Goal: Information Seeking & Learning: Find specific fact

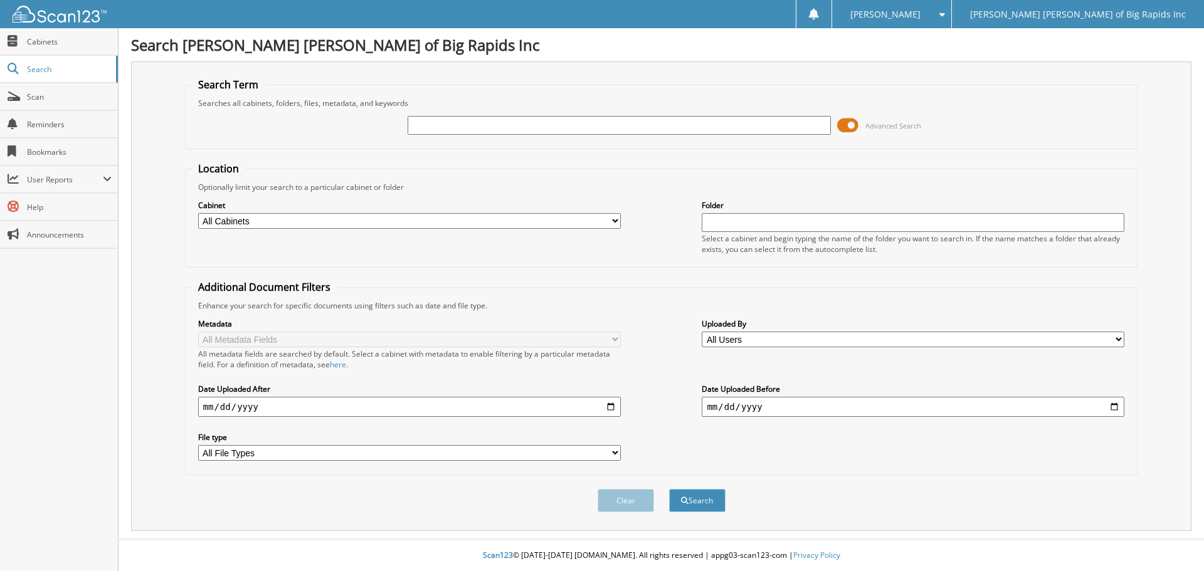
click at [591, 119] on input "text" at bounding box center [619, 125] width 423 height 19
type input "durian"
click at [669, 489] on button "Search" at bounding box center [697, 500] width 56 height 23
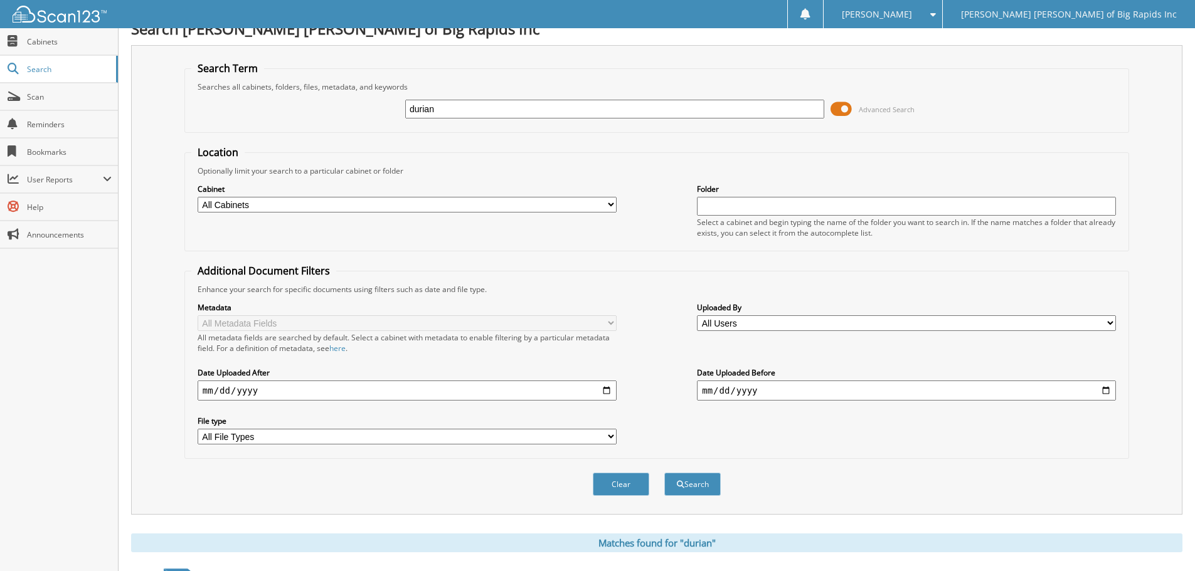
scroll to position [422, 0]
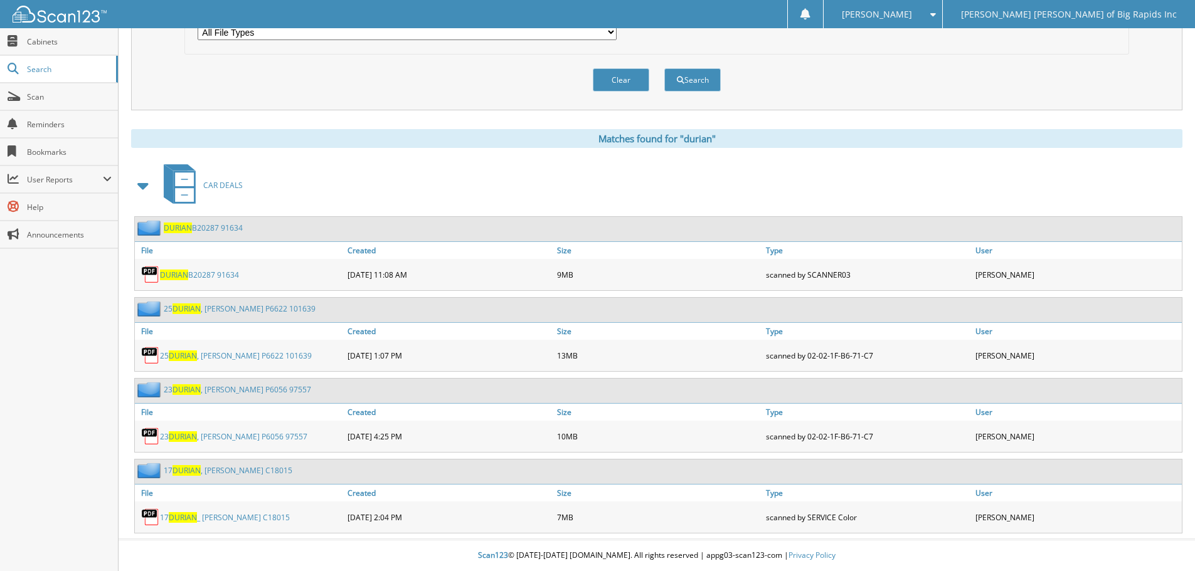
click at [360, 184] on div "CAR DEALS" at bounding box center [656, 186] width 1051 height 50
click at [241, 306] on link "25 DURIAN , EMILY P6622 101639" at bounding box center [240, 309] width 152 height 11
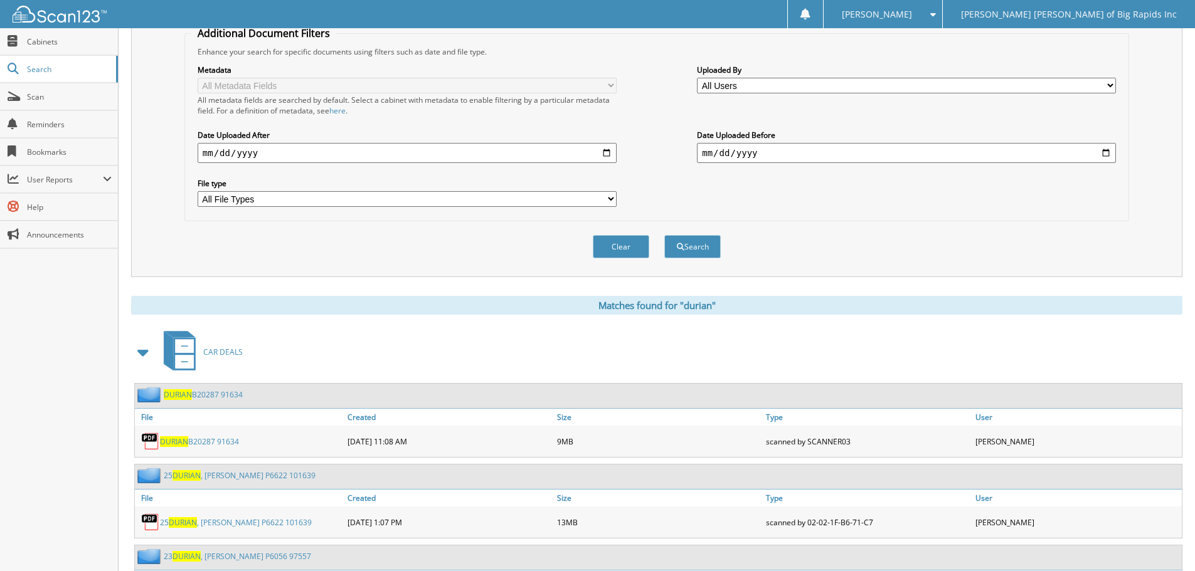
scroll to position [376, 0]
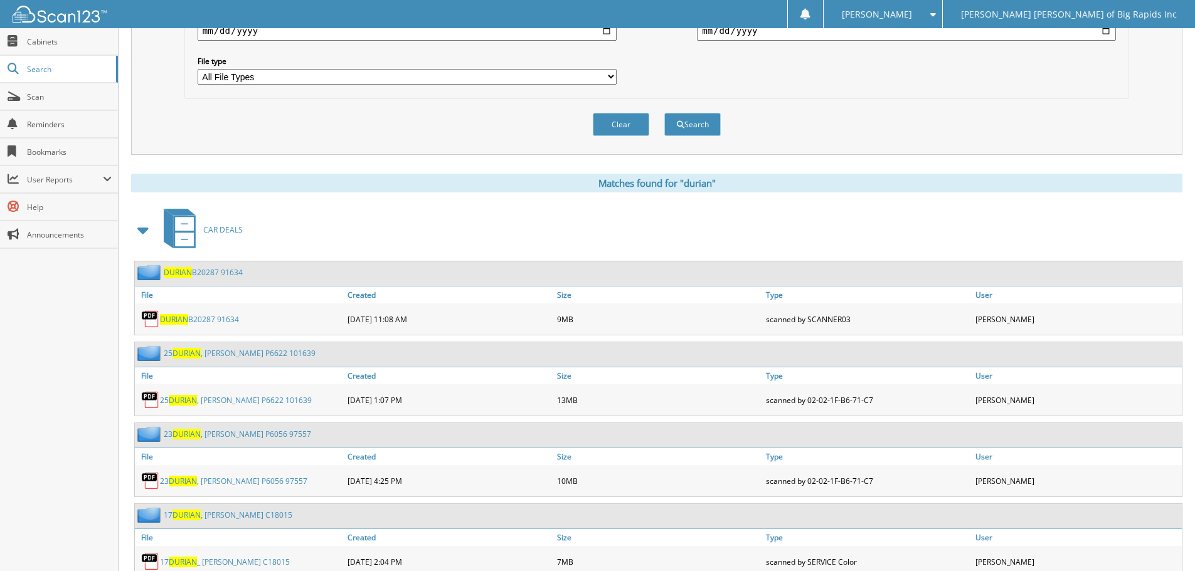
click at [257, 435] on link "23 DURIAN , EMILY P6056 97557" at bounding box center [237, 434] width 147 height 11
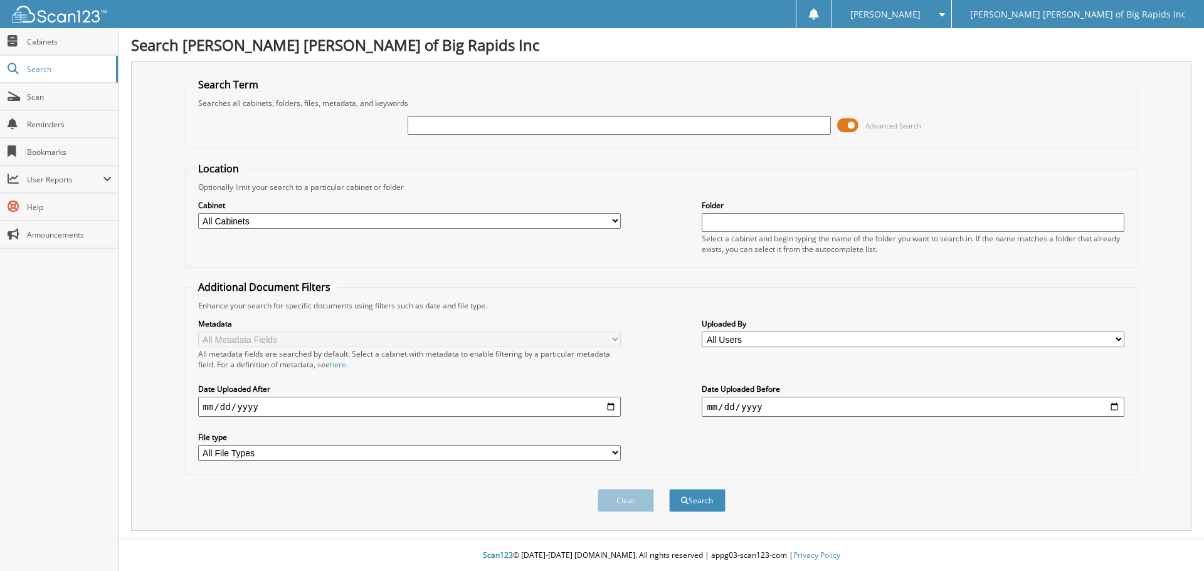
click at [502, 132] on input "text" at bounding box center [619, 125] width 423 height 19
type input "WHITAKER"
click at [669, 489] on button "Search" at bounding box center [697, 500] width 56 height 23
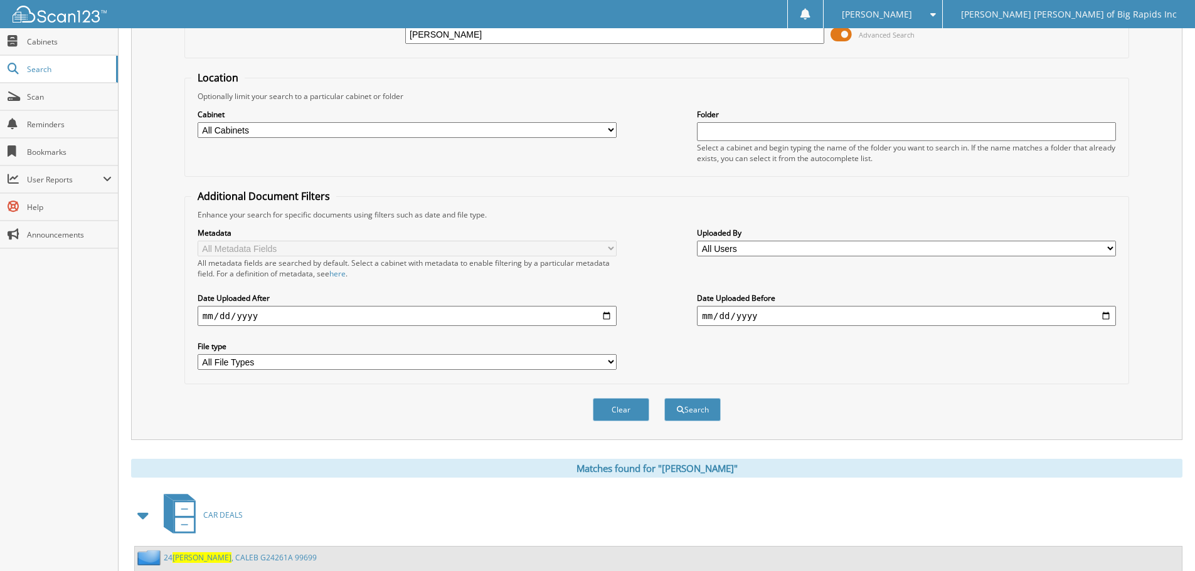
scroll to position [179, 0]
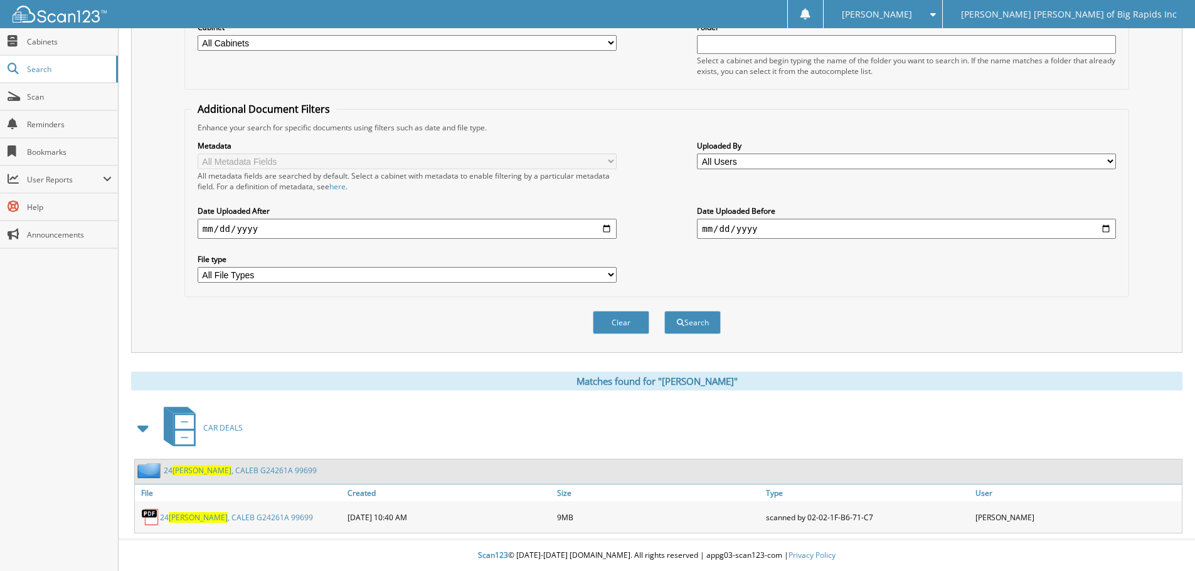
click at [223, 468] on link "24 [PERSON_NAME] G24261A 99699" at bounding box center [240, 470] width 153 height 11
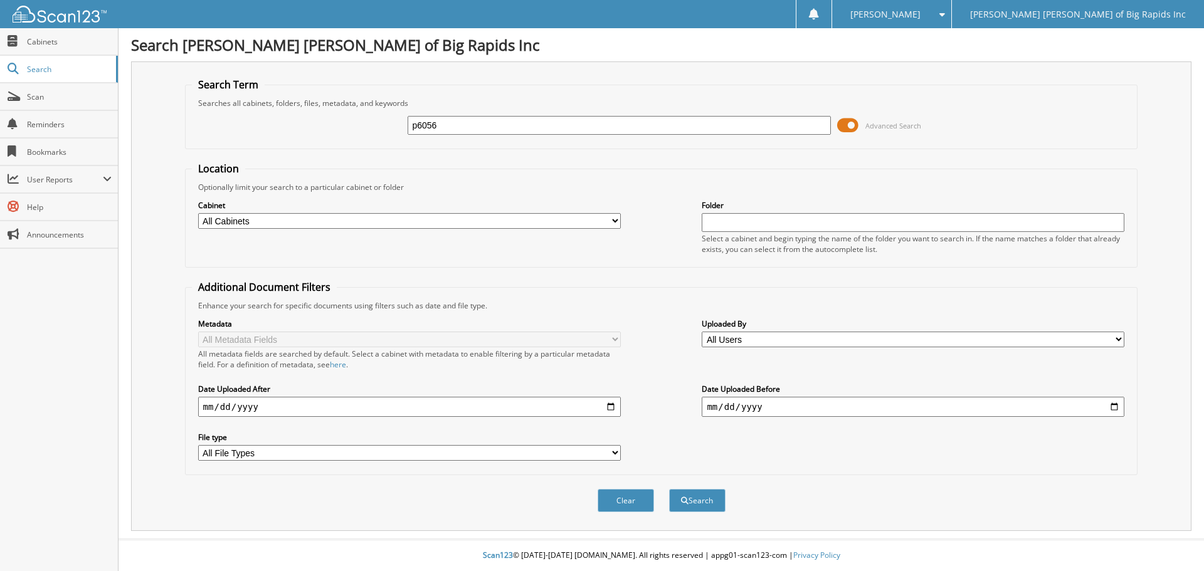
type input "p6056"
click at [669, 489] on button "Search" at bounding box center [697, 500] width 56 height 23
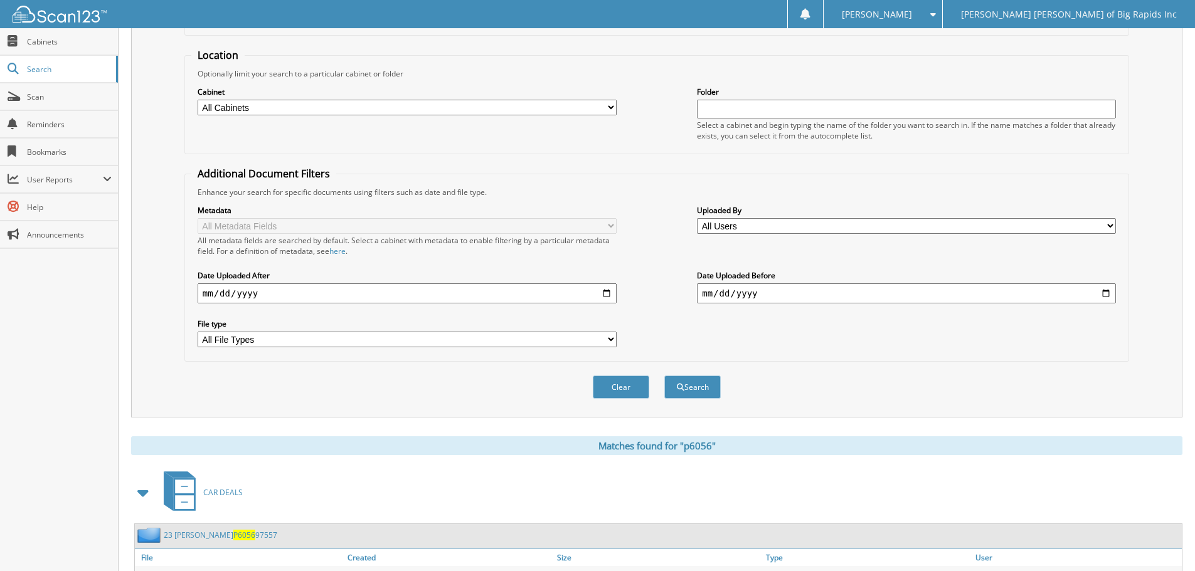
scroll to position [260, 0]
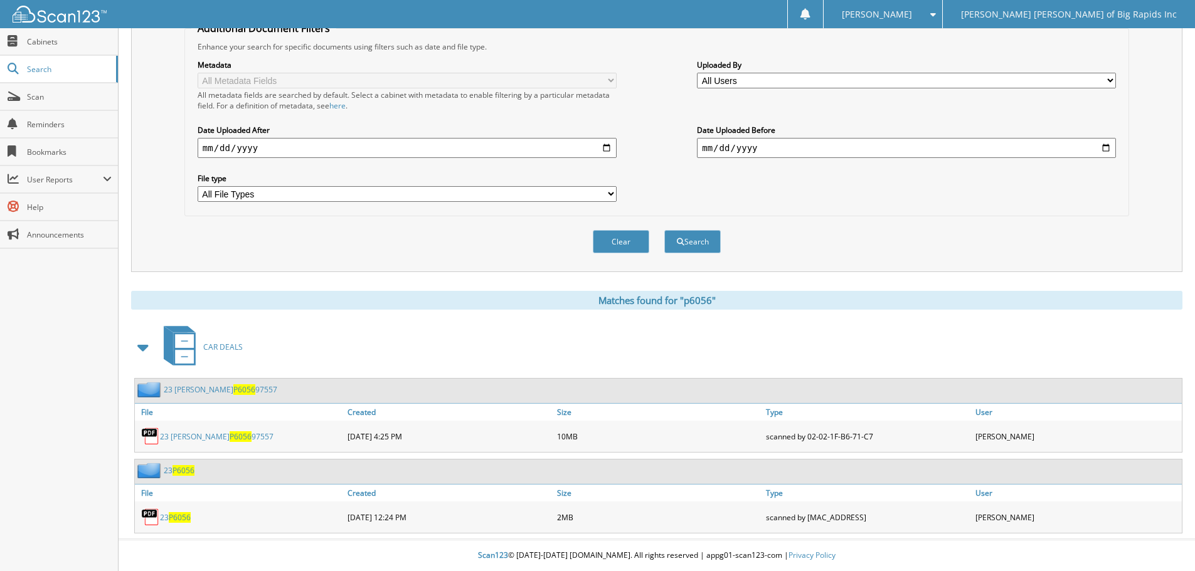
click at [156, 125] on div "Search Term Searches all cabinets, folders, files, metadata, and keywords p6056…" at bounding box center [656, 37] width 1051 height 470
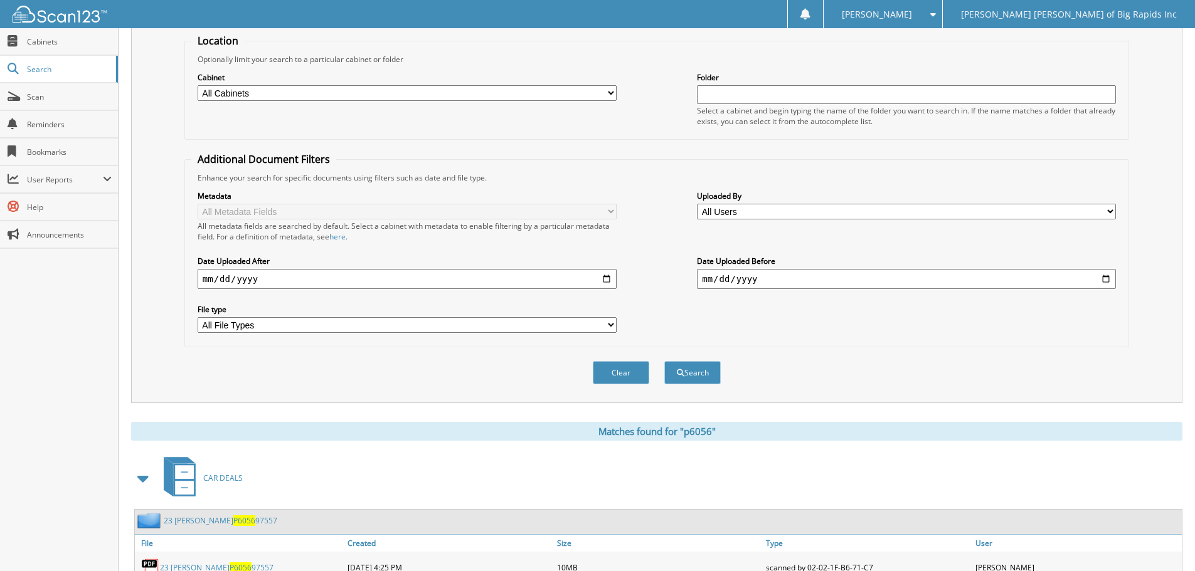
scroll to position [0, 0]
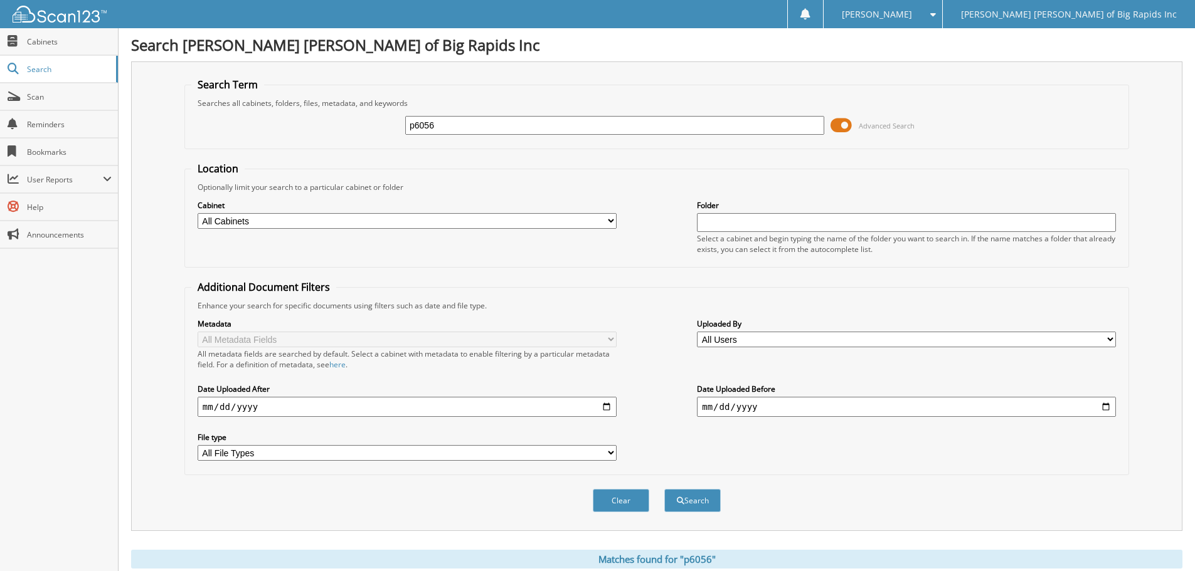
drag, startPoint x: 457, startPoint y: 132, endPoint x: 202, endPoint y: 124, distance: 255.5
click at [203, 124] on div "p6056 Advanced Search" at bounding box center [656, 126] width 931 height 34
type input "MILESKI"
click at [664, 489] on button "Search" at bounding box center [692, 500] width 56 height 23
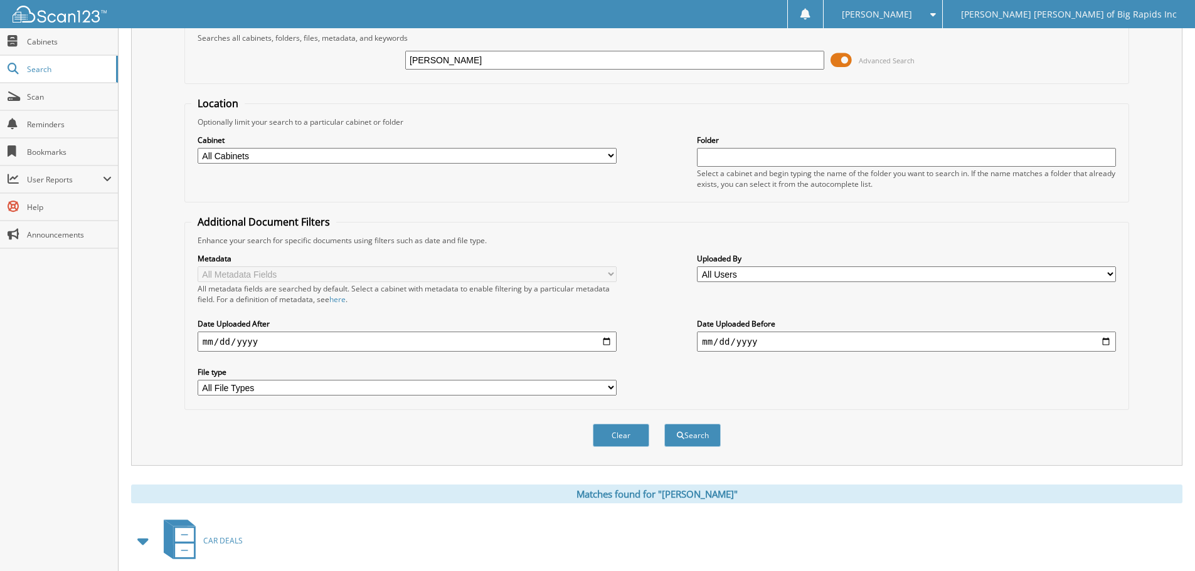
scroll to position [179, 0]
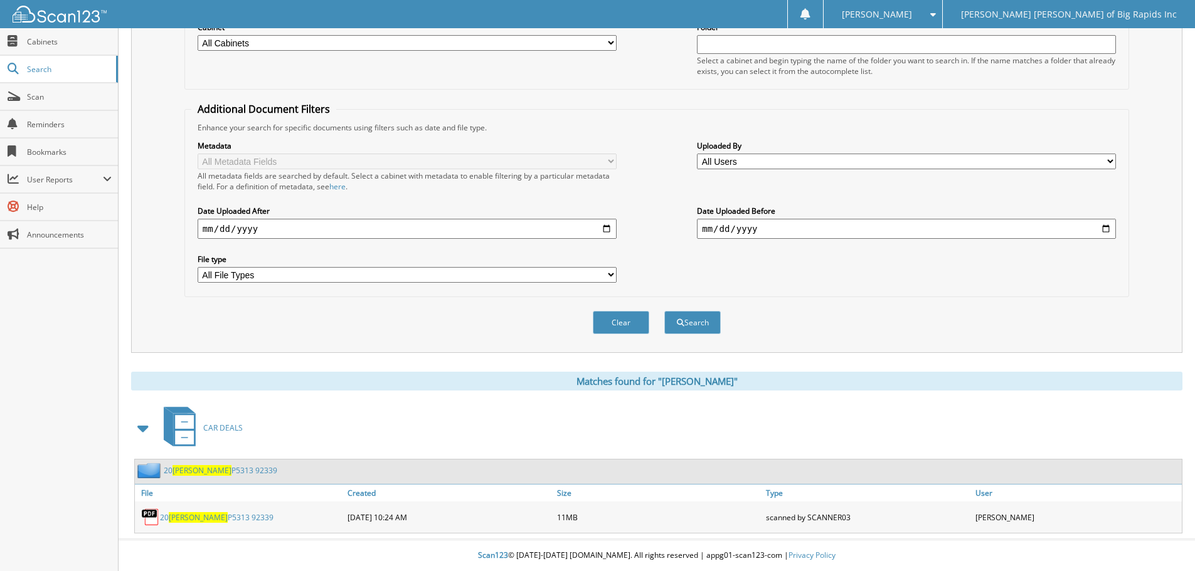
click at [199, 472] on span "[PERSON_NAME]" at bounding box center [202, 470] width 59 height 11
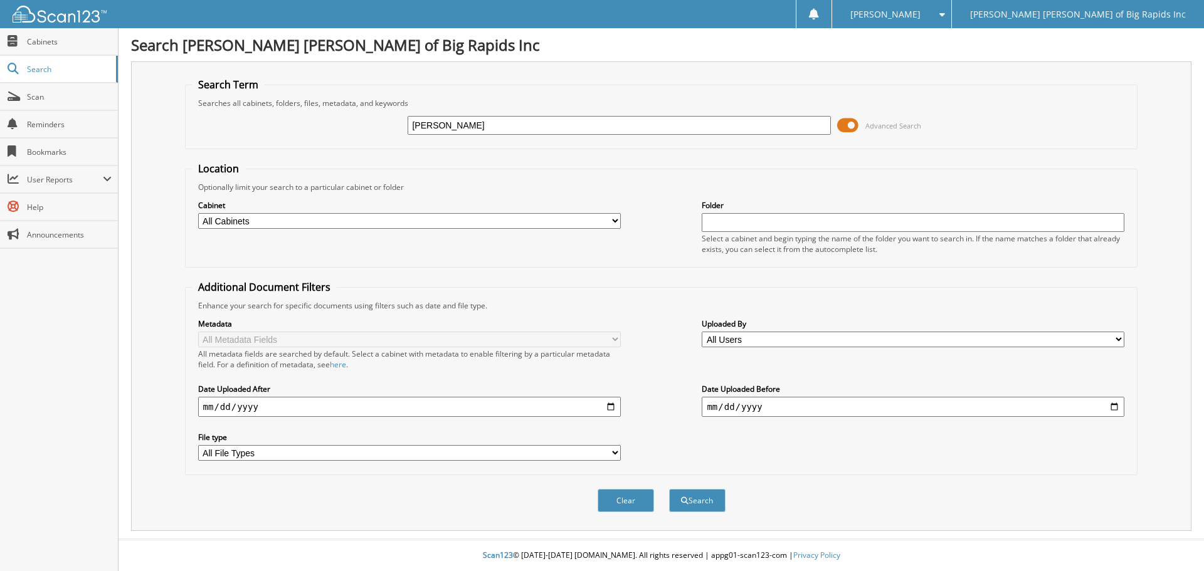
type input "[PERSON_NAME]"
click at [669, 489] on button "Search" at bounding box center [697, 500] width 56 height 23
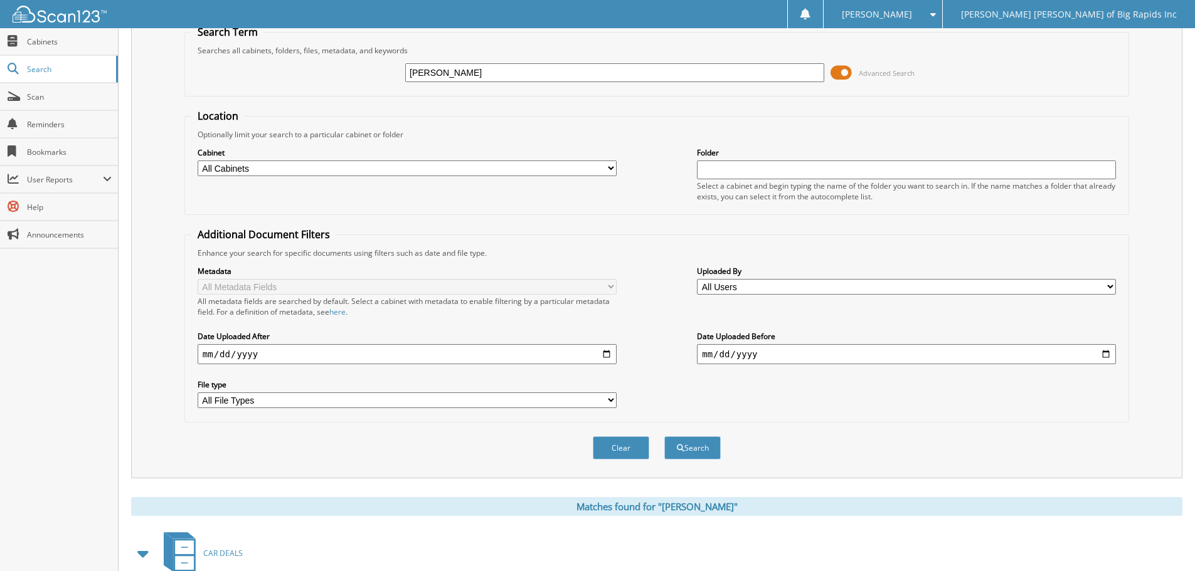
scroll to position [179, 0]
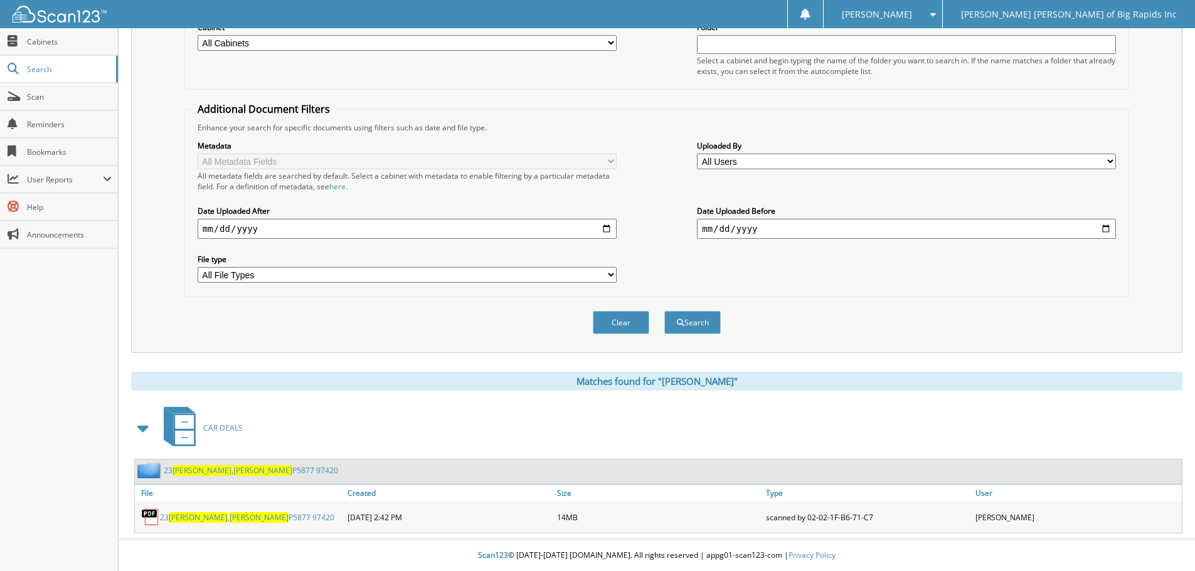
click at [233, 472] on span "[PERSON_NAME]" at bounding box center [262, 470] width 59 height 11
